Goal: Find specific page/section: Find specific page/section

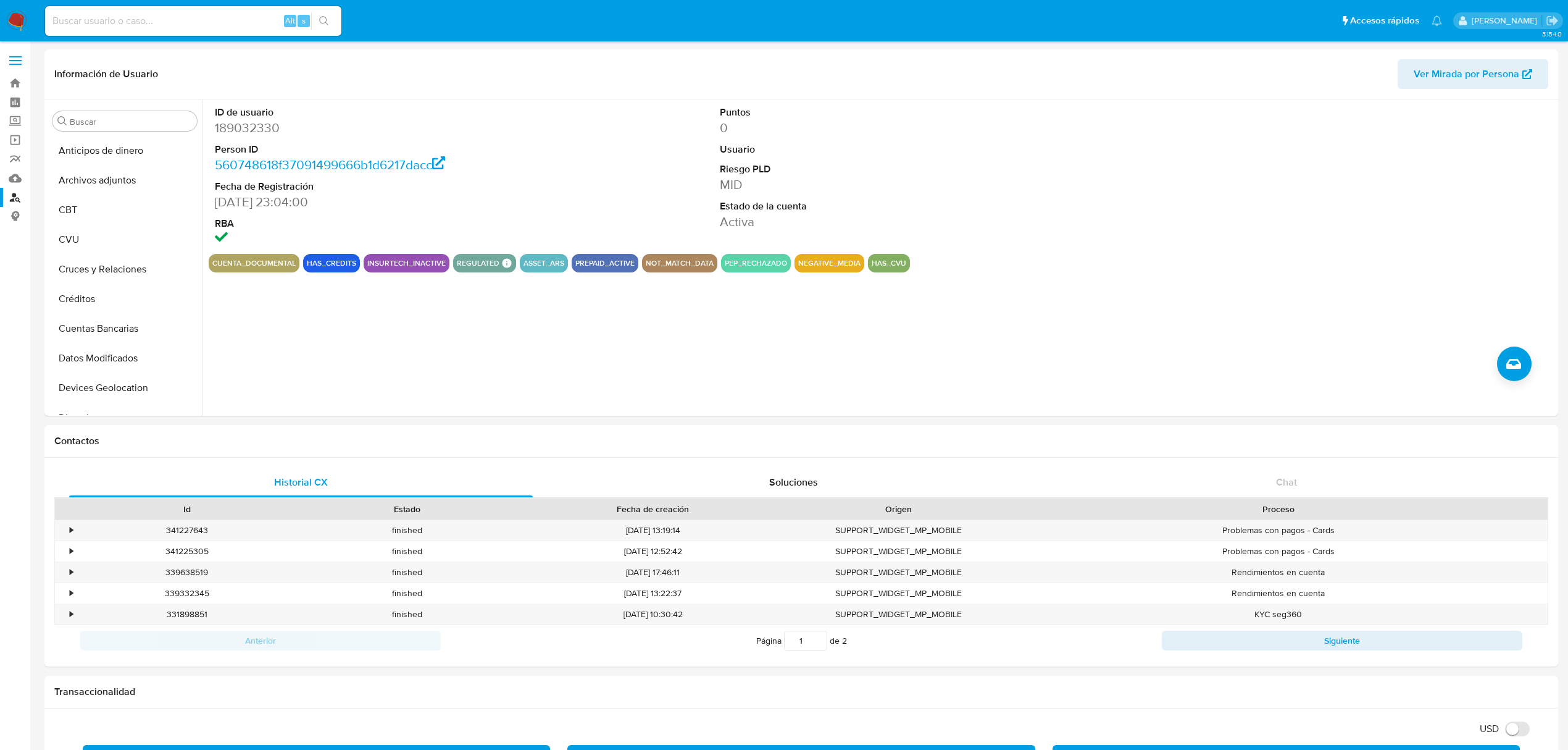
select select "10"
click at [12, 195] on link "Buscador de personas" at bounding box center [73, 197] width 147 height 19
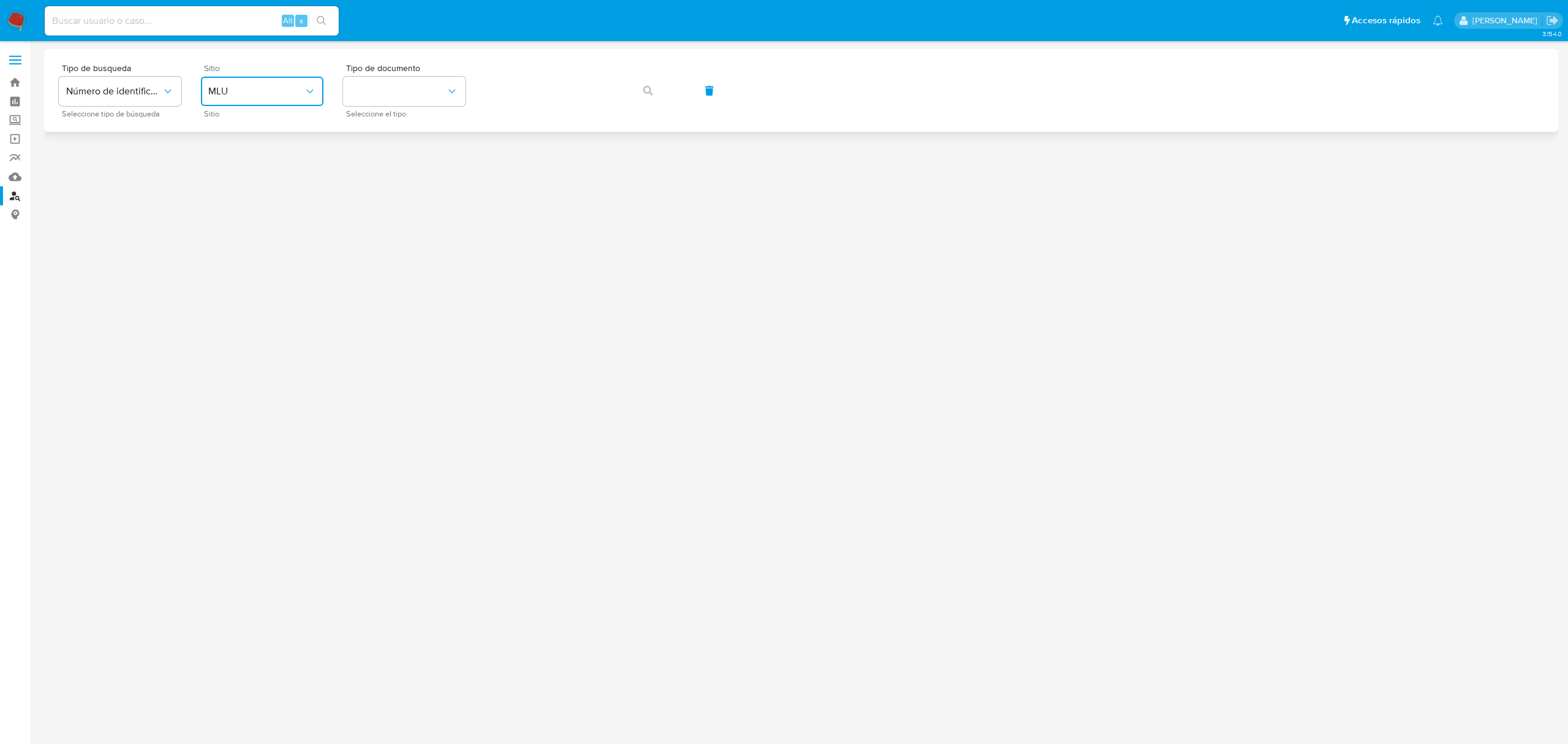
click at [280, 104] on button "MLU" at bounding box center [262, 91] width 122 height 29
click at [272, 163] on div "MLA" at bounding box center [258, 154] width 100 height 29
click at [373, 99] on button "identificationType" at bounding box center [404, 91] width 122 height 29
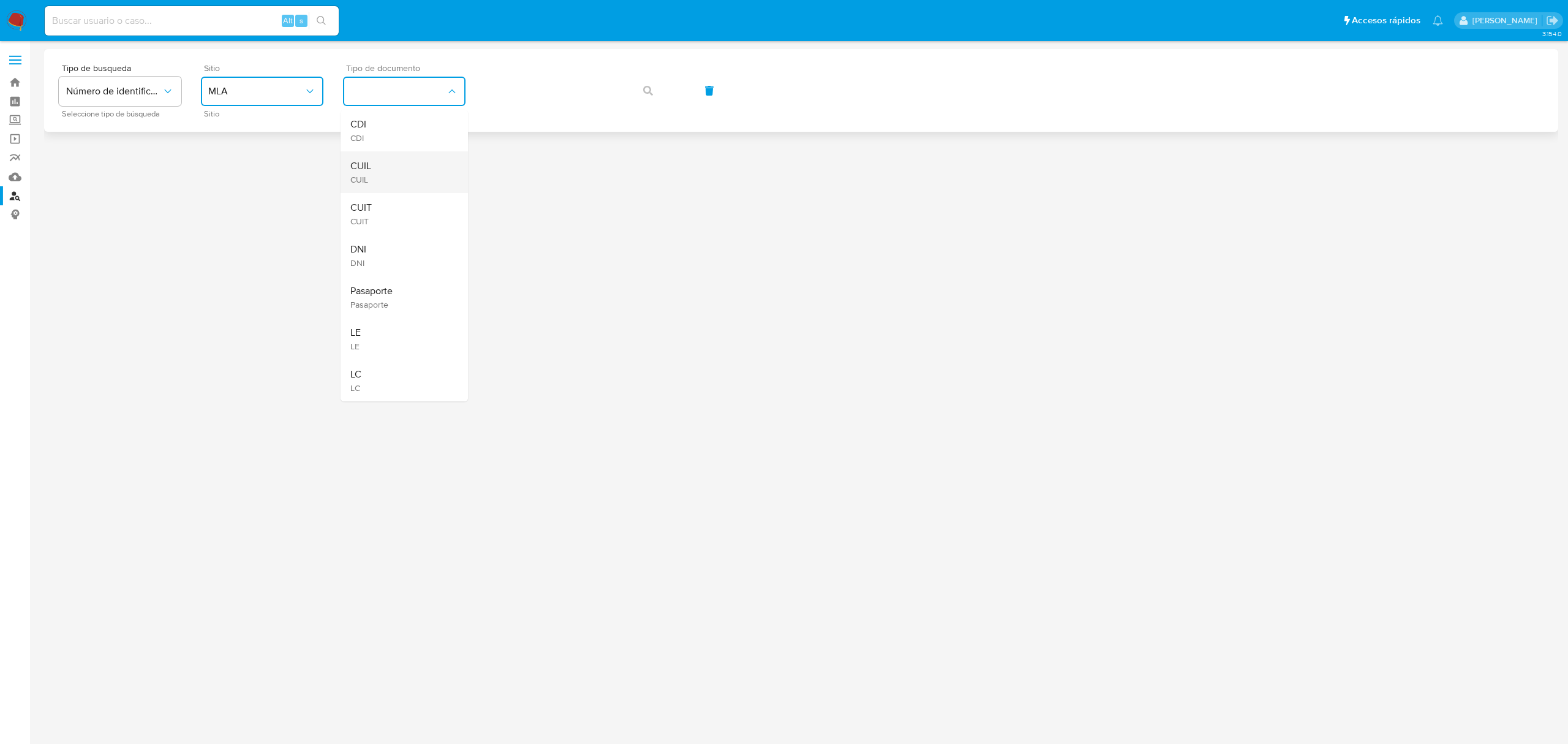
click at [393, 176] on div "CUIL CUIL" at bounding box center [400, 172] width 100 height 41
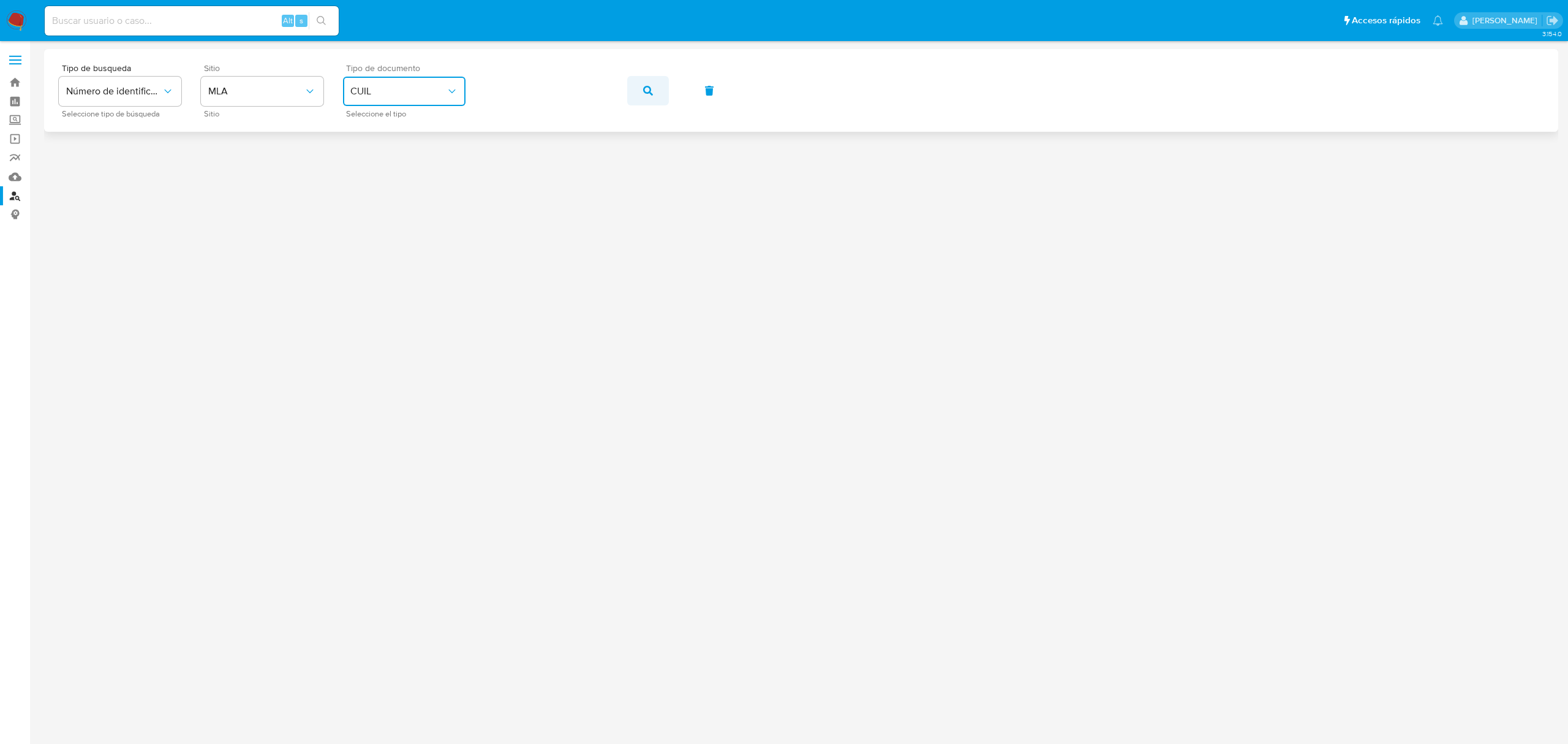
click at [641, 98] on button "button" at bounding box center [648, 90] width 41 height 29
